Goal: Task Accomplishment & Management: Manage account settings

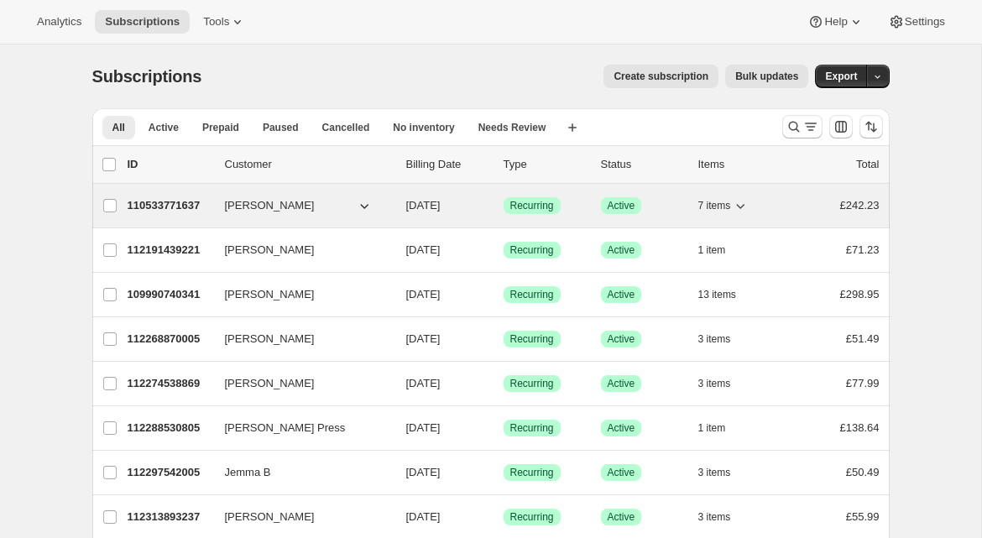
click at [180, 209] on p "110533771637" at bounding box center [170, 205] width 84 height 17
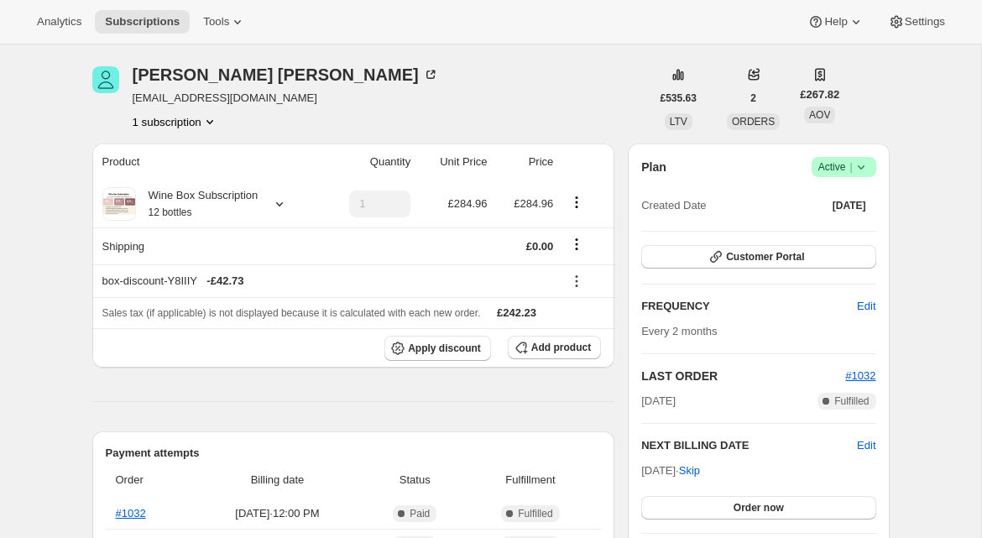
scroll to position [44, 0]
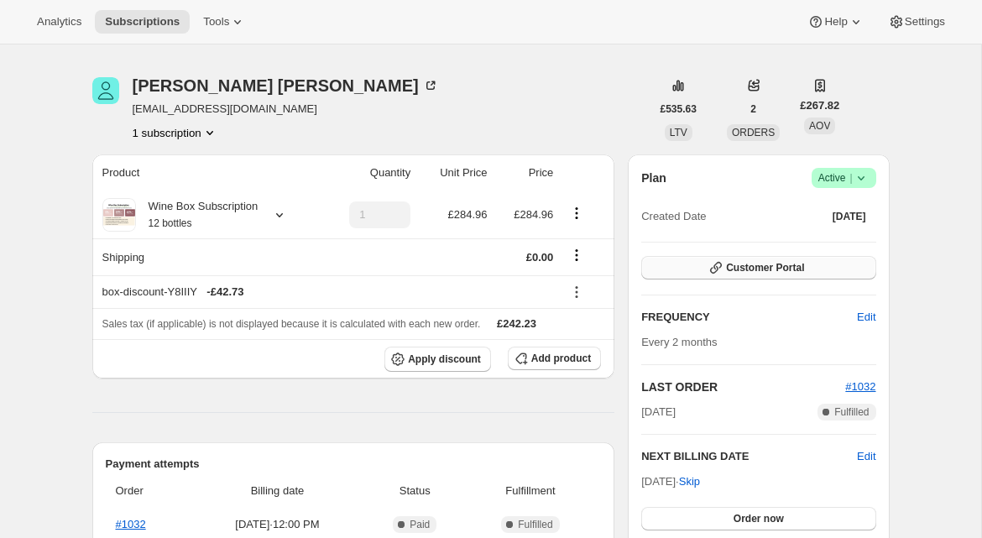
click at [763, 262] on span "Customer Portal" at bounding box center [765, 267] width 78 height 13
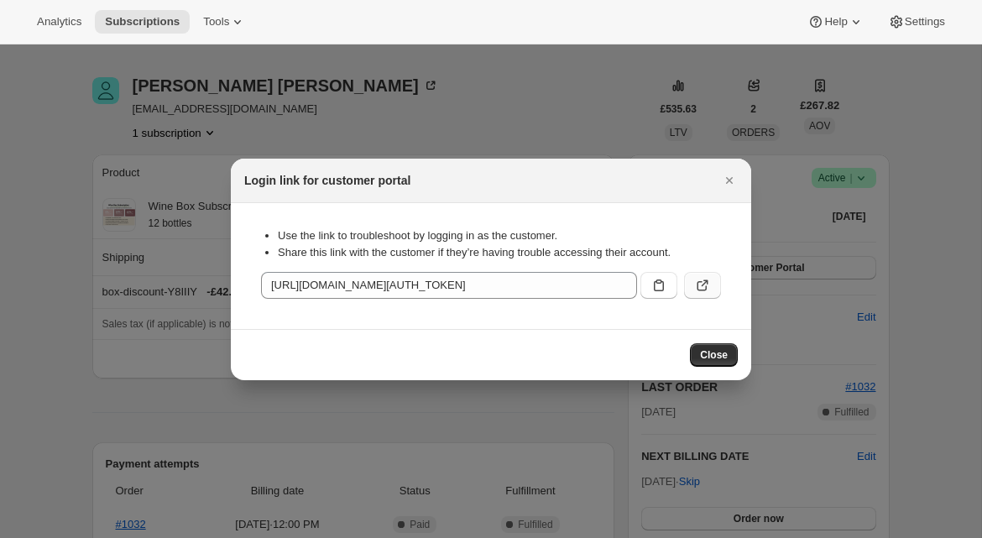
click at [708, 290] on icon ":rc3:" at bounding box center [702, 285] width 17 height 17
click at [731, 178] on icon "Close" at bounding box center [729, 180] width 7 height 7
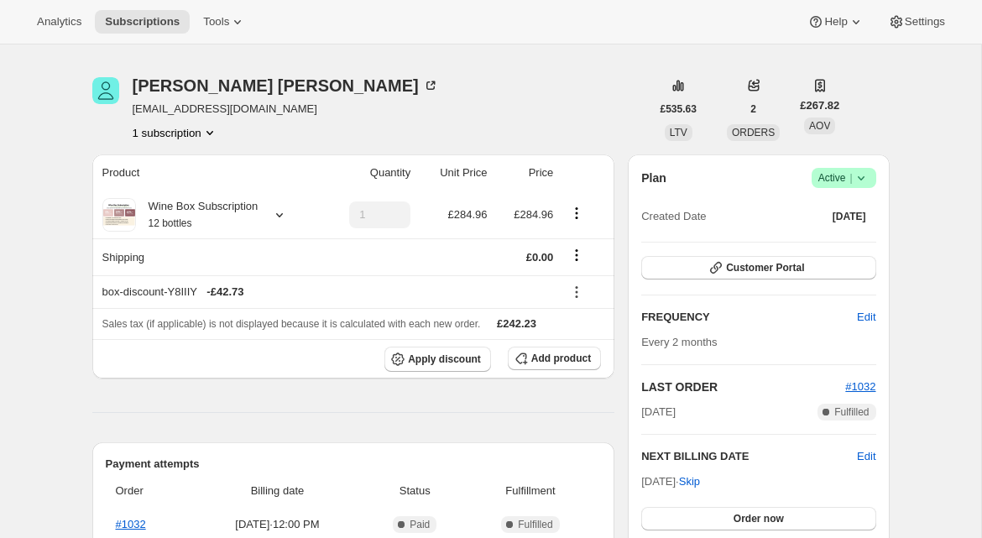
click at [577, 102] on div "[PERSON_NAME] [EMAIL_ADDRESS][DOMAIN_NAME] 1 subscription" at bounding box center [371, 109] width 558 height 64
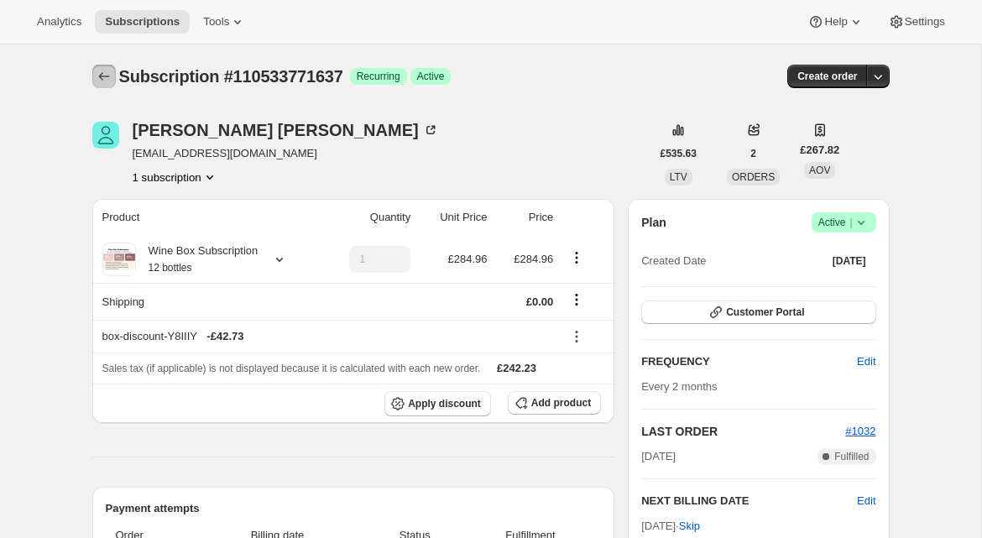
click at [96, 74] on icon "Subscriptions" at bounding box center [104, 76] width 17 height 17
